Goal: Check status: Check status

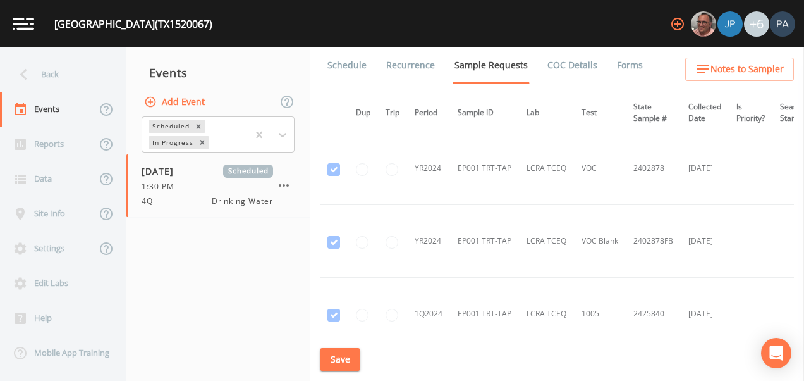
scroll to position [1176, 0]
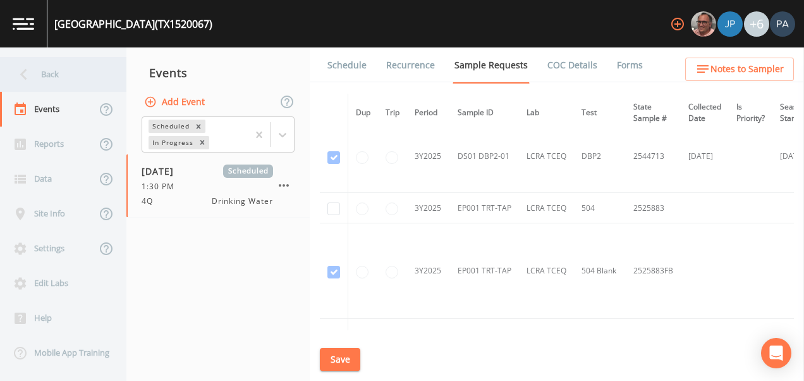
drag, startPoint x: 0, startPoint y: 0, endPoint x: 28, endPoint y: 73, distance: 78.7
click at [28, 73] on icon at bounding box center [24, 74] width 22 height 22
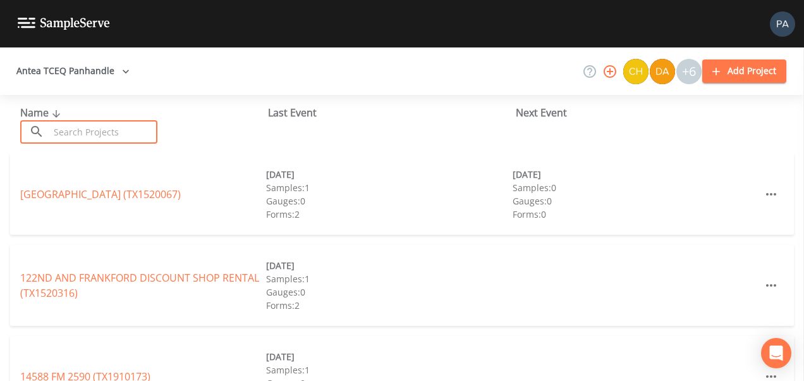
click at [104, 140] on input "text" at bounding box center [103, 131] width 108 height 23
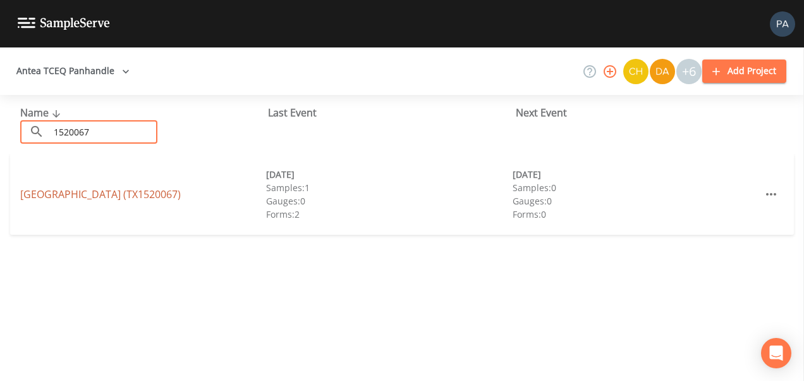
type input "1520067"
click at [178, 192] on link "[GEOGRAPHIC_DATA] (TX1520067)" at bounding box center [100, 194] width 161 height 14
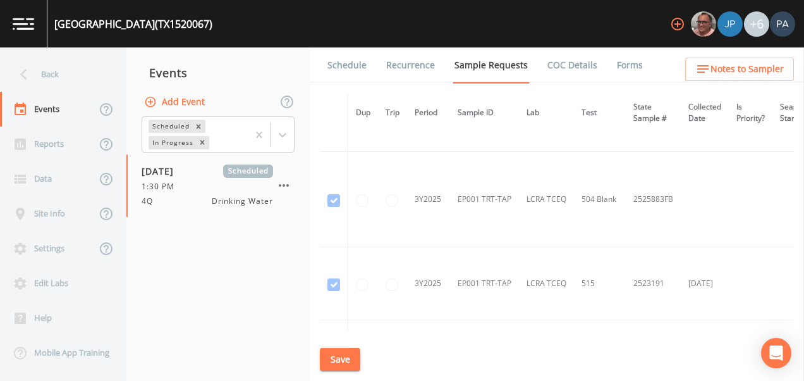
scroll to position [1241, 0]
